Goal: Information Seeking & Learning: Learn about a topic

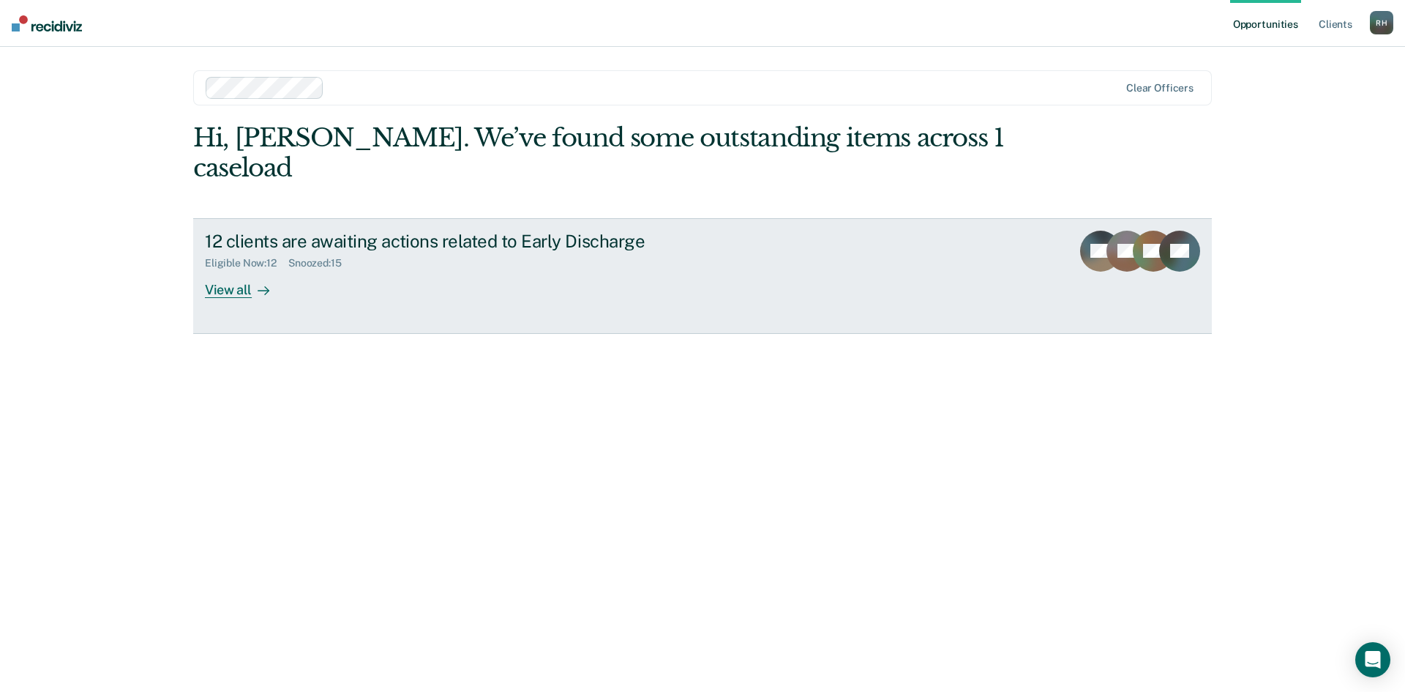
click at [232, 269] on div "View all" at bounding box center [246, 283] width 82 height 29
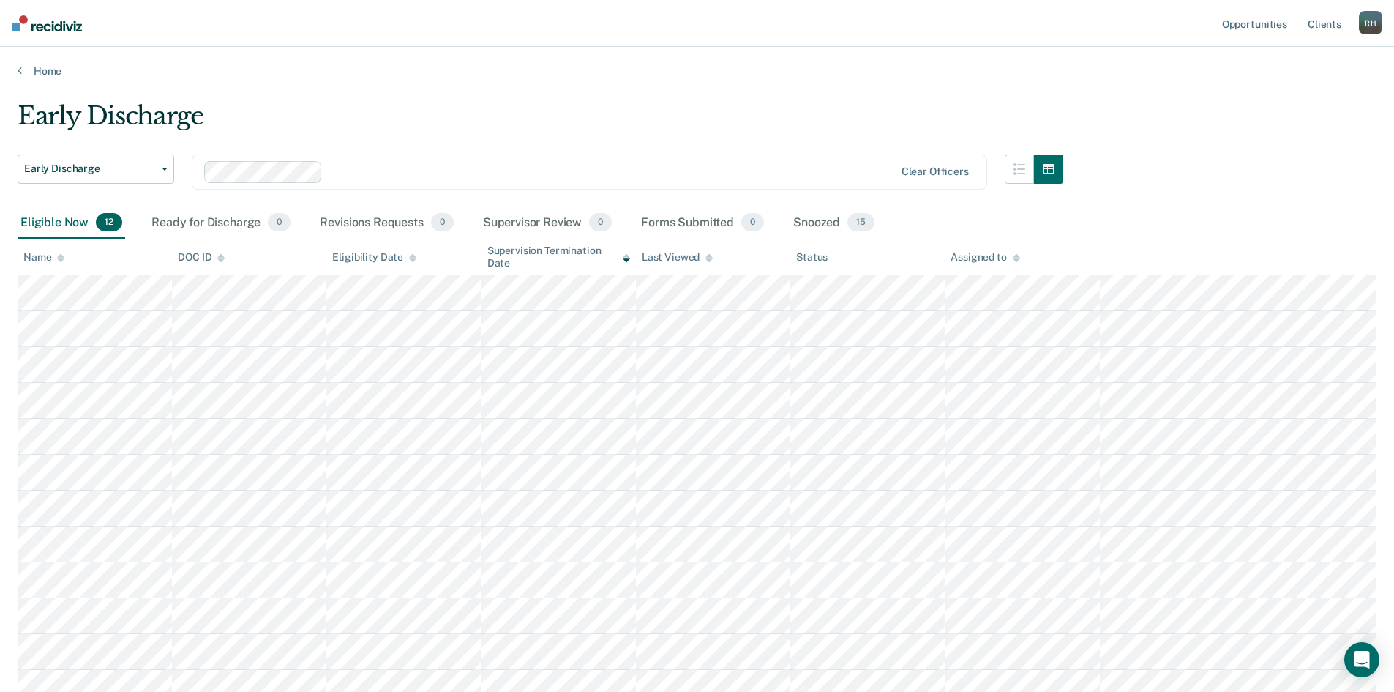
scroll to position [73, 0]
